Goal: Information Seeking & Learning: Learn about a topic

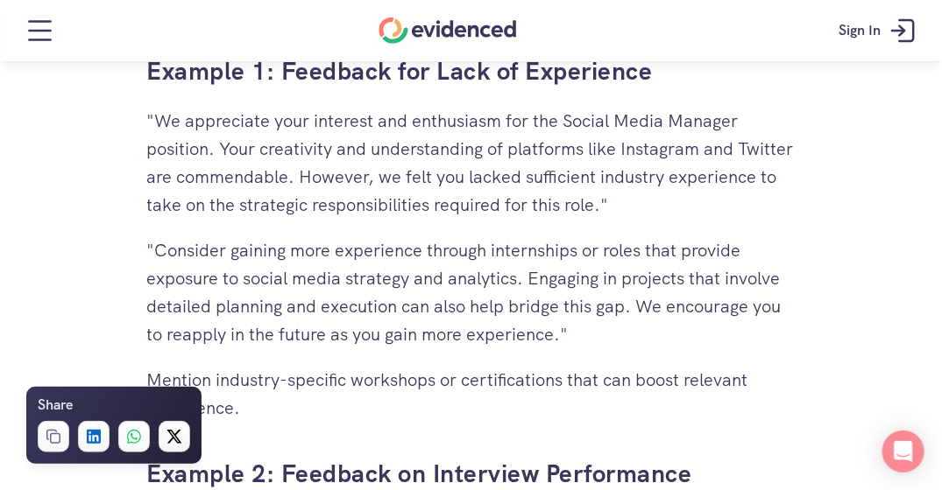
scroll to position [3941, 0]
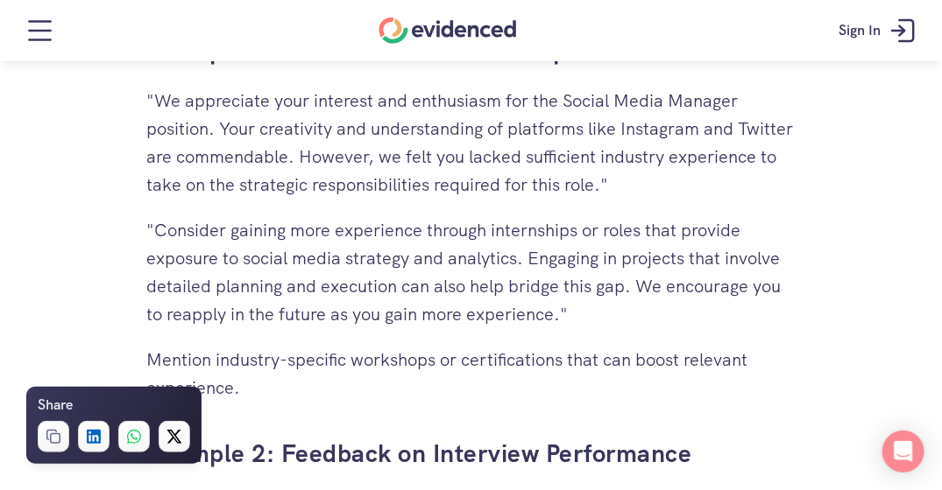
click at [156, 100] on div "Want to make more accurate hiring decisions? Watch a quick demo" at bounding box center [471, 94] width 942 height 67
click at [159, 98] on div "Want to make more accurate hiring decisions? Watch a quick demo" at bounding box center [471, 94] width 942 height 67
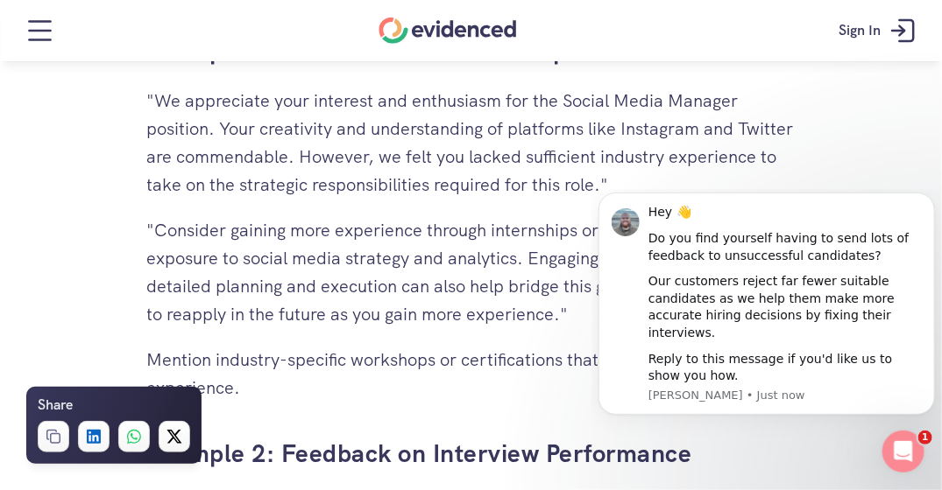
scroll to position [0, 0]
drag, startPoint x: 159, startPoint y: 98, endPoint x: 279, endPoint y: 256, distance: 198.1
click at [278, 258] on p ""Consider gaining more experience through internships or roles that provide exp…" at bounding box center [471, 272] width 648 height 112
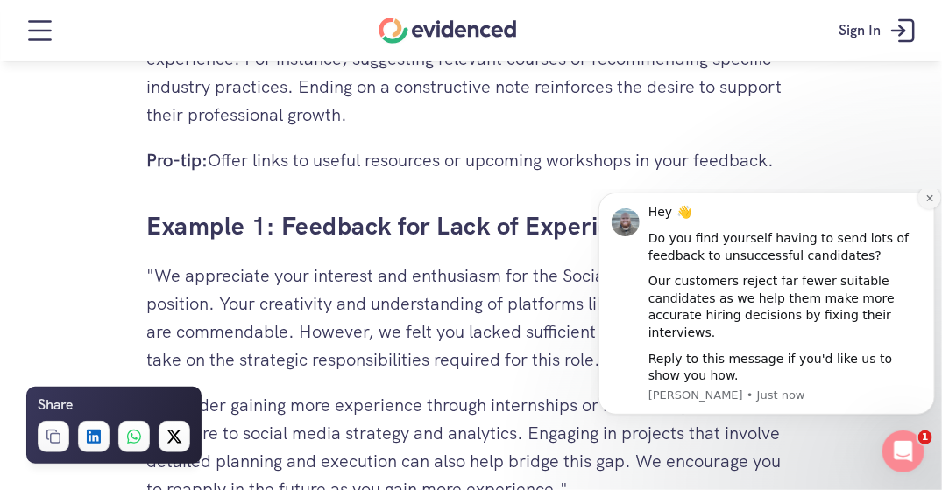
click at [925, 202] on icon "Dismiss notification" at bounding box center [929, 198] width 10 height 10
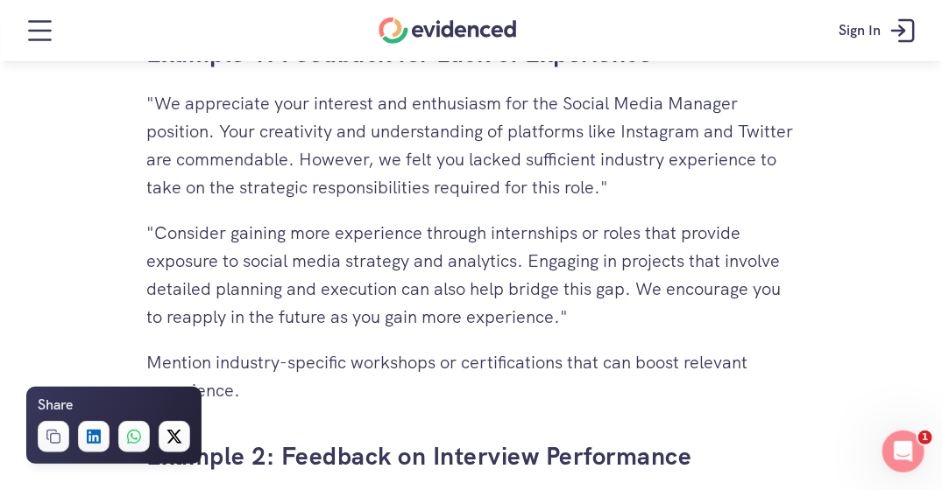
scroll to position [3941, 0]
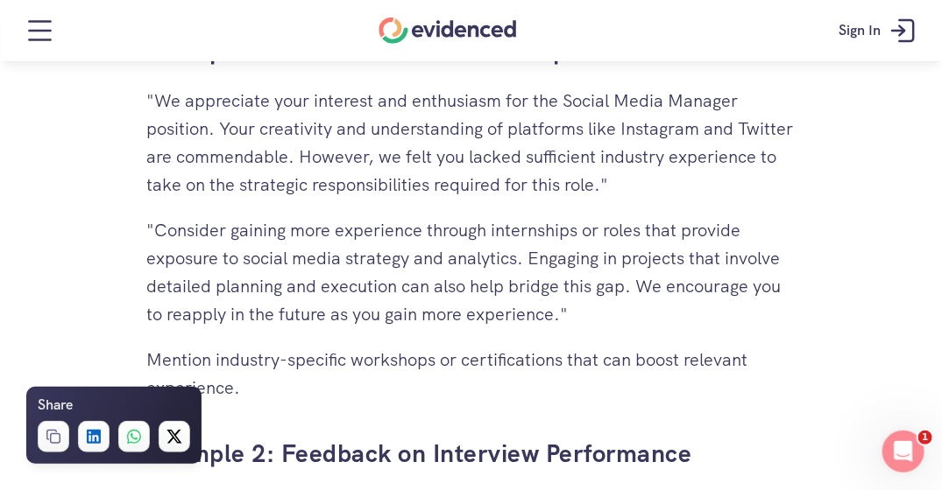
drag, startPoint x: 159, startPoint y: 100, endPoint x: 162, endPoint y: 109, distance: 9.1
click at [162, 109] on div "Want to make more accurate hiring decisions? Watch a quick demo" at bounding box center [471, 94] width 942 height 67
click at [161, 104] on div "Want to make more accurate hiring decisions? Watch a quick demo" at bounding box center [471, 94] width 942 height 67
click at [161, 106] on div "Want to make more accurate hiring decisions? Watch a quick demo" at bounding box center [471, 94] width 942 height 67
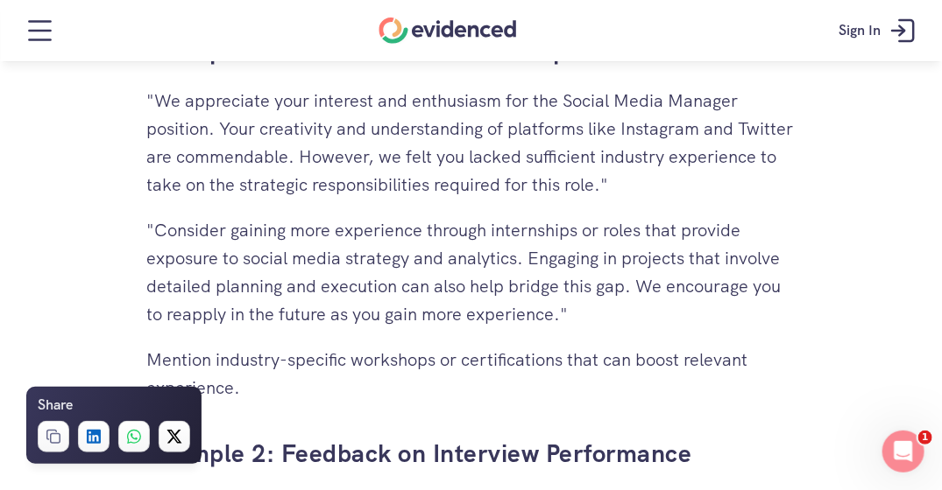
click at [88, 312] on div "Need a hand? Try our feedback generator 👀 You've spent hours reviewing resumes,…" at bounding box center [471, 492] width 942 height 7980
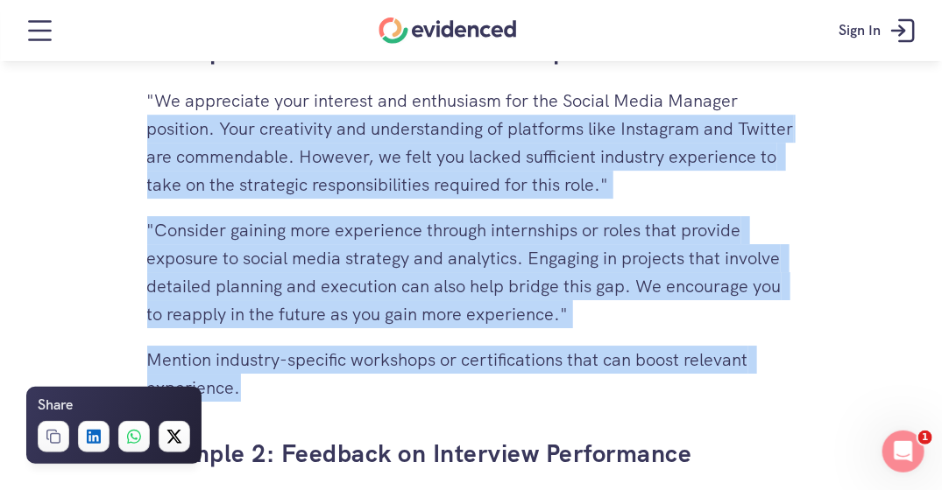
drag, startPoint x: 561, startPoint y: 382, endPoint x: 146, endPoint y: 131, distance: 484.1
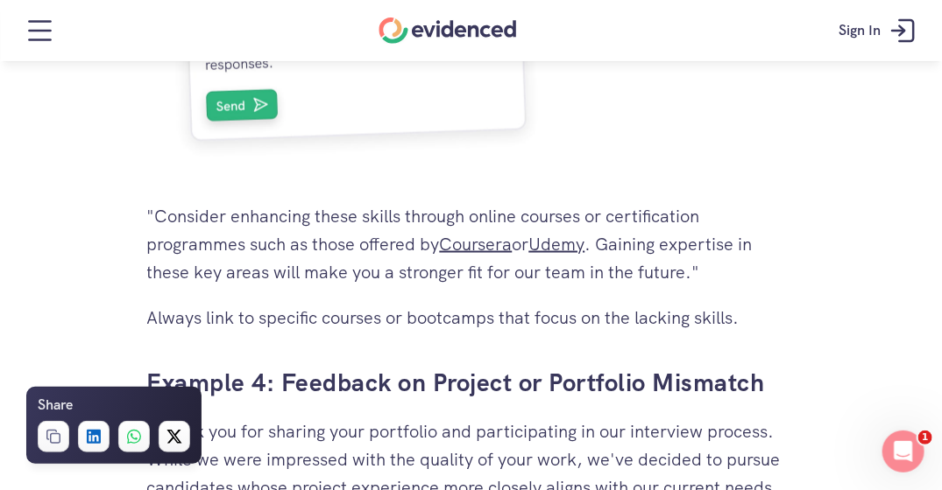
scroll to position [5167, 0]
